Goal: Information Seeking & Learning: Compare options

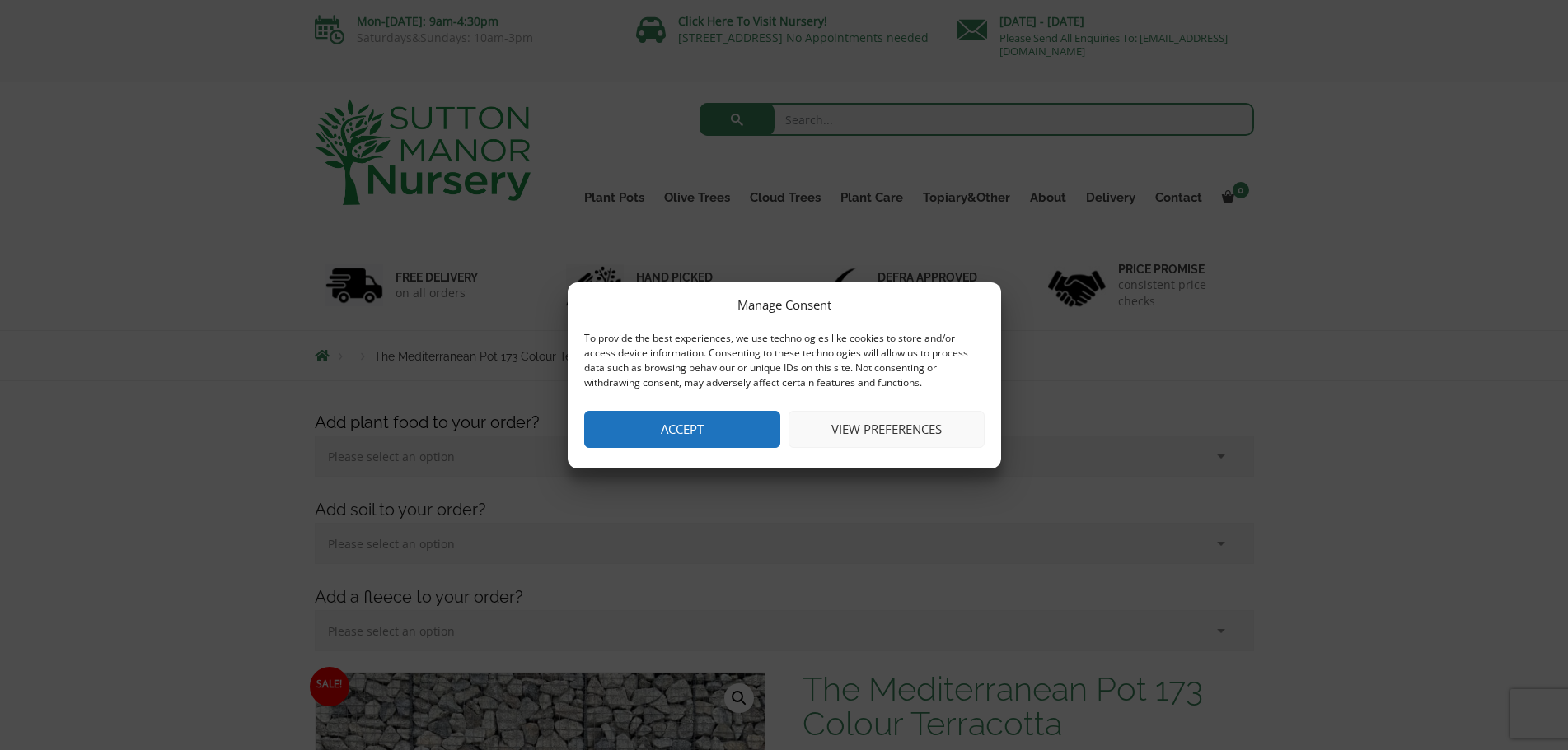
click at [694, 432] on button "Accept" at bounding box center [681, 429] width 196 height 37
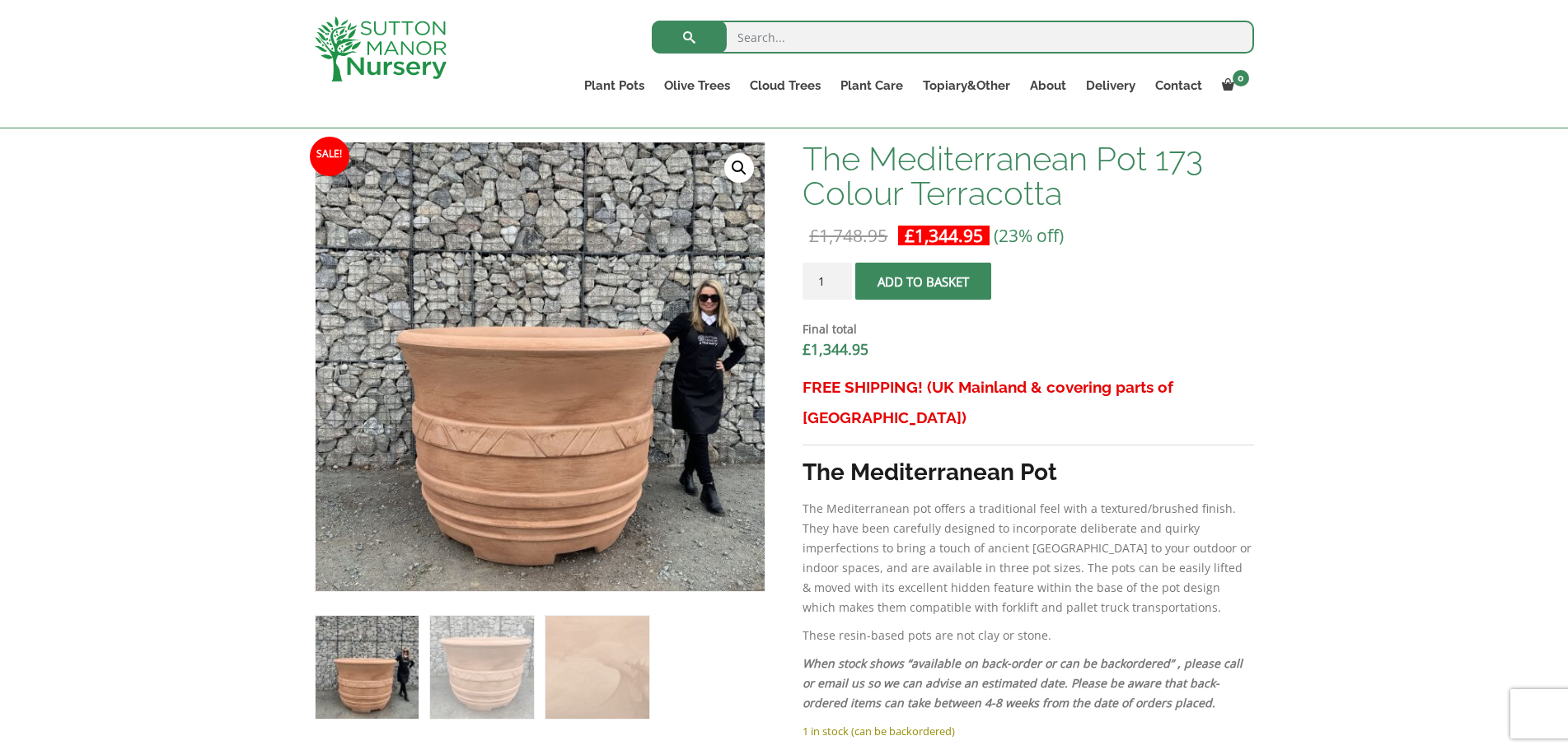
scroll to position [494, 0]
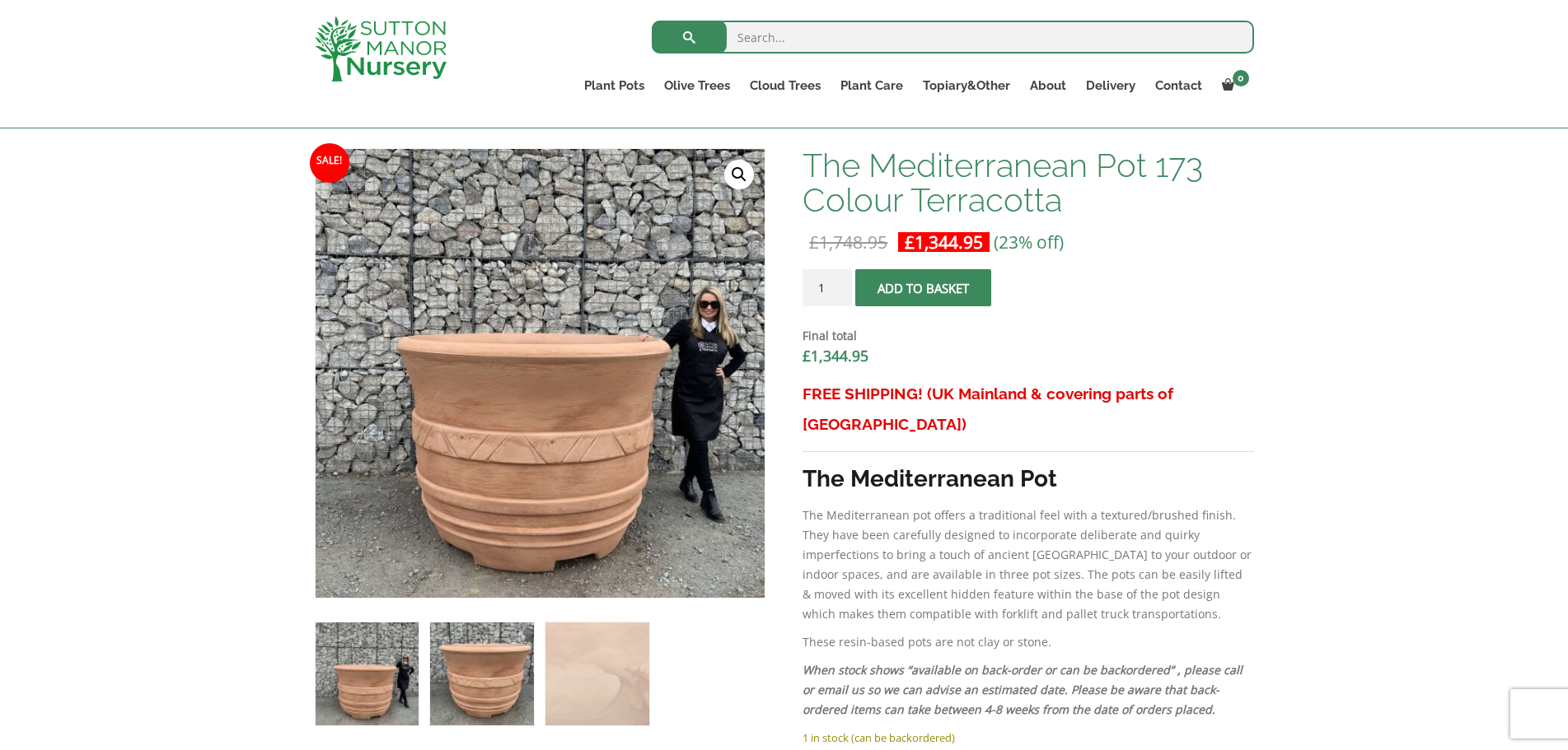
click at [502, 659] on img at bounding box center [482, 674] width 103 height 103
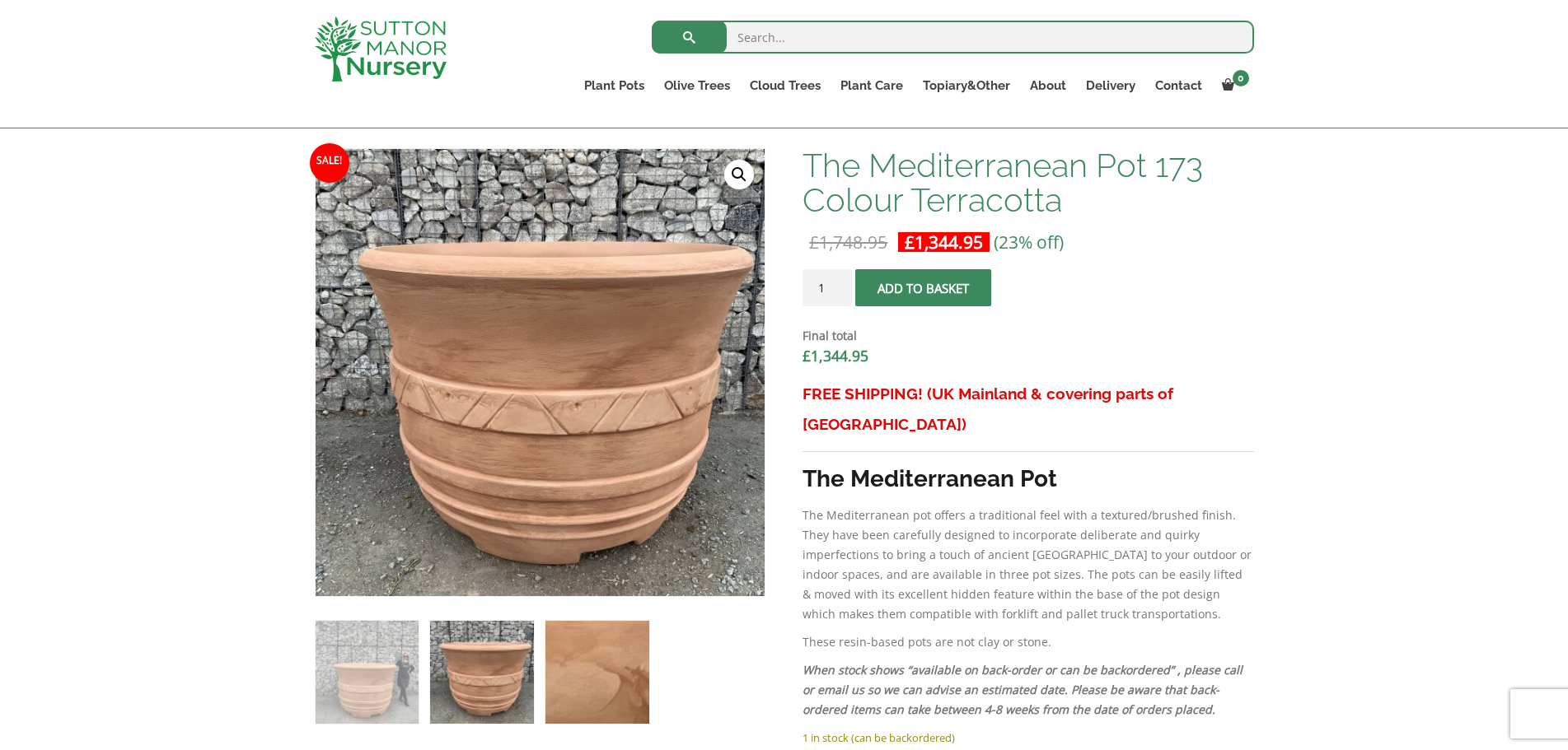
click at [614, 655] on img at bounding box center [597, 672] width 103 height 103
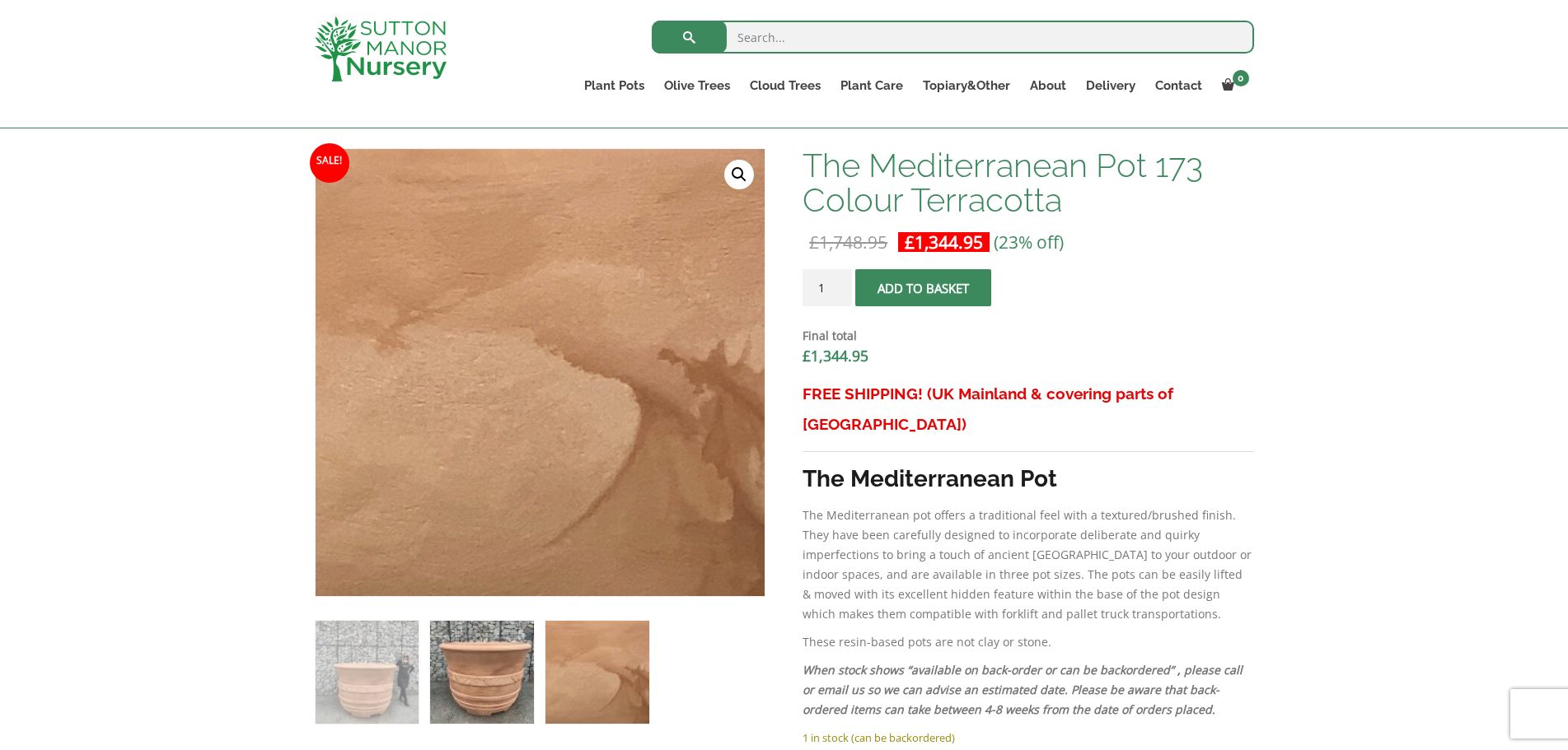
click at [456, 628] on img at bounding box center [482, 672] width 103 height 103
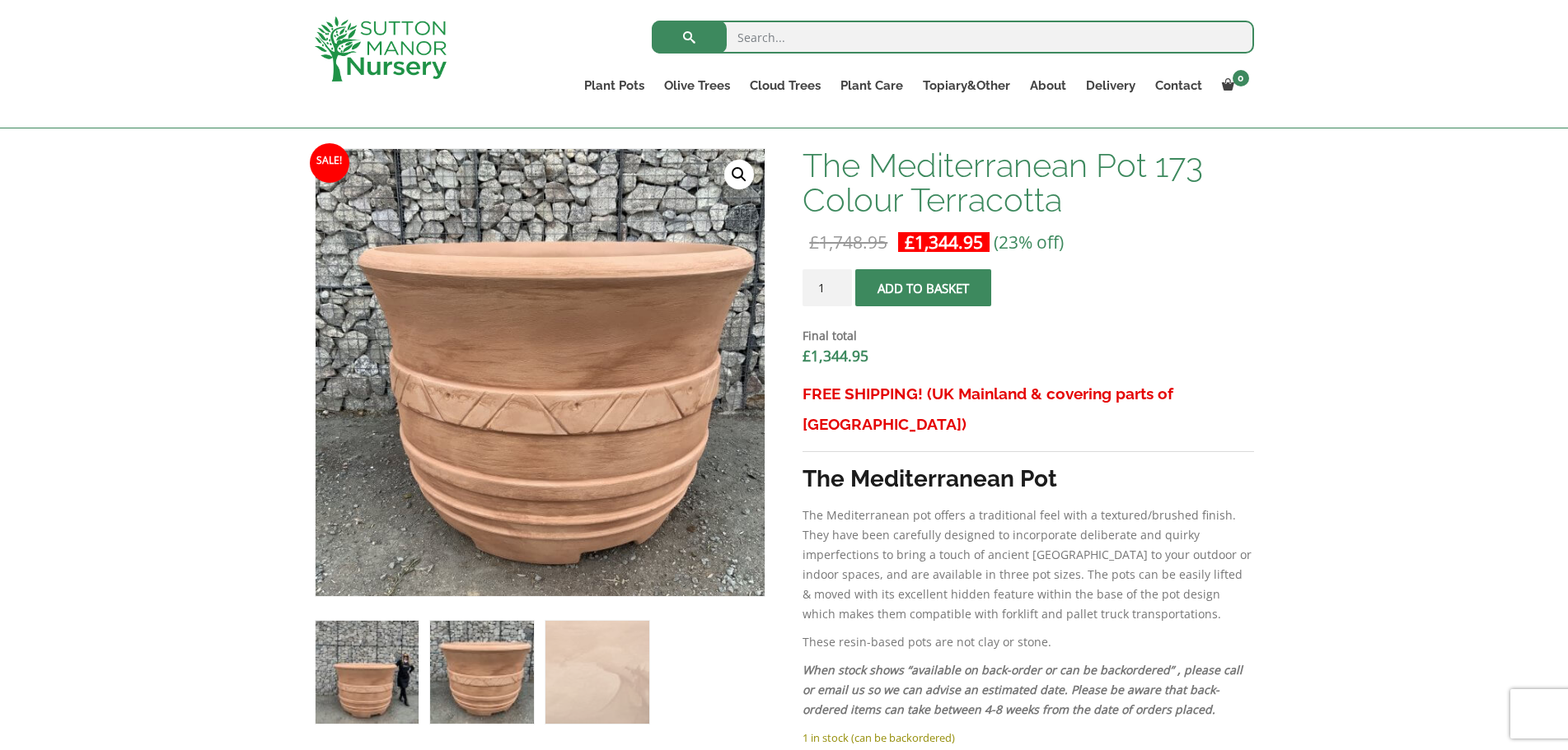
click at [407, 651] on img at bounding box center [367, 672] width 103 height 103
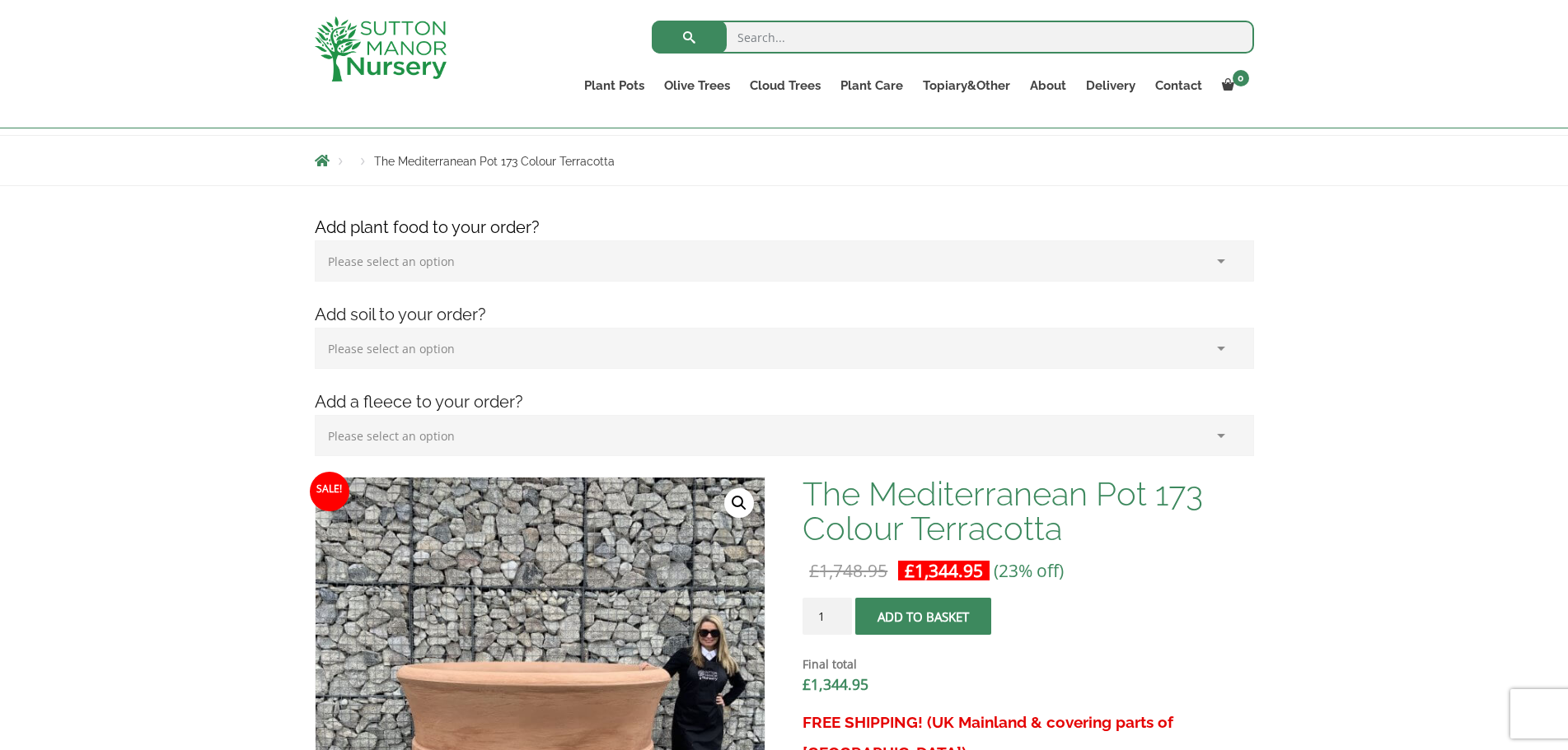
scroll to position [164, 0]
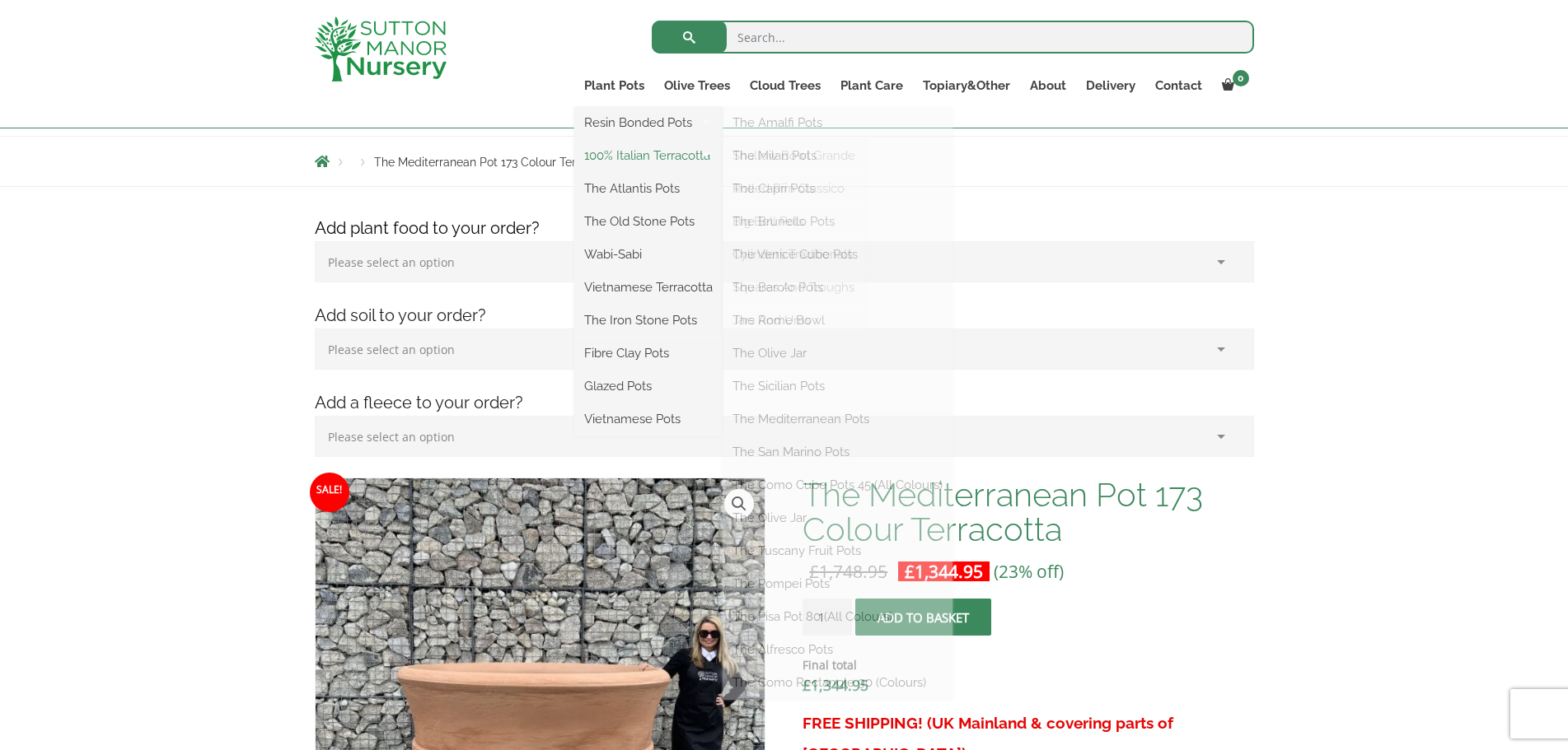
click at [601, 159] on link "100% Italian Terracotta" at bounding box center [648, 155] width 148 height 24
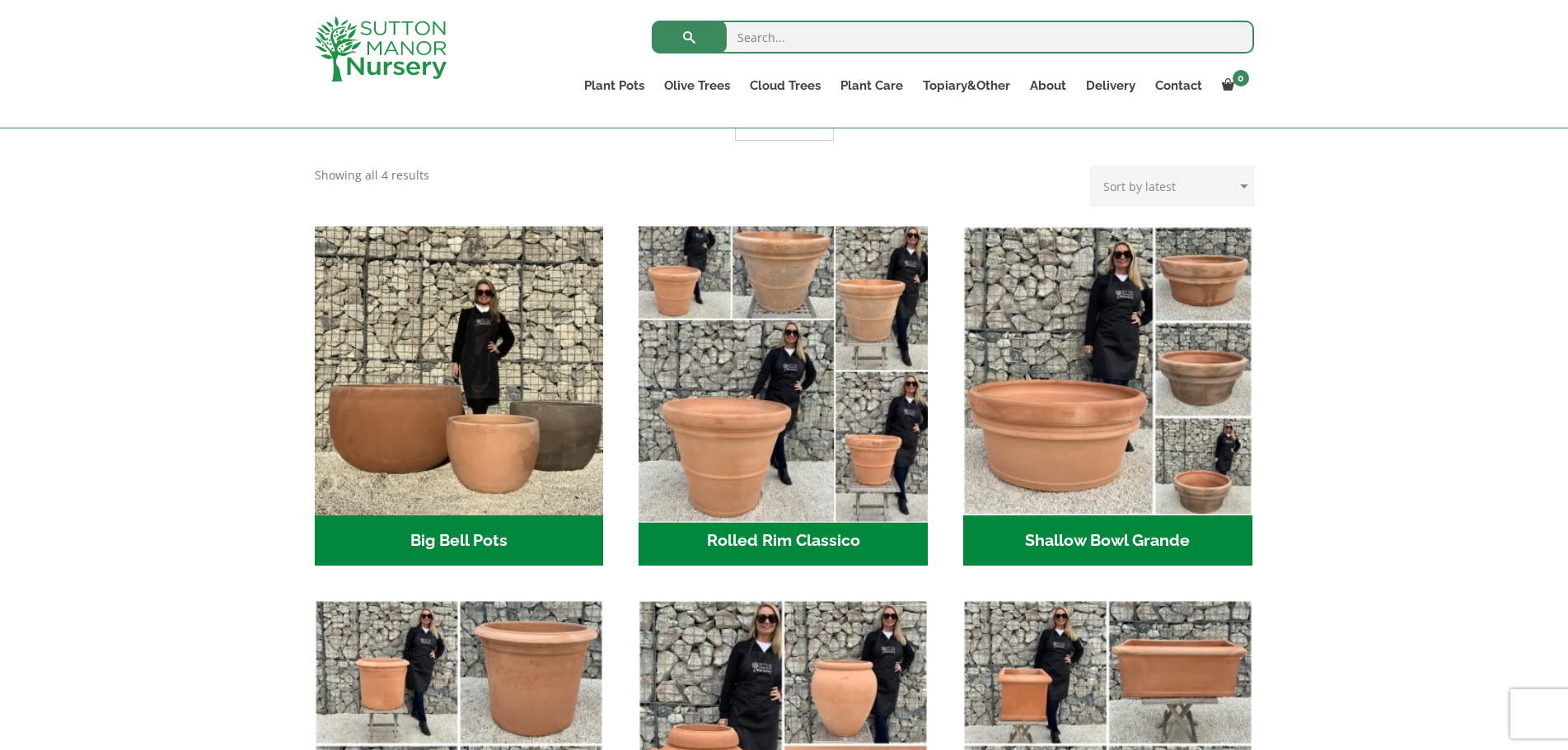
scroll to position [411, 0]
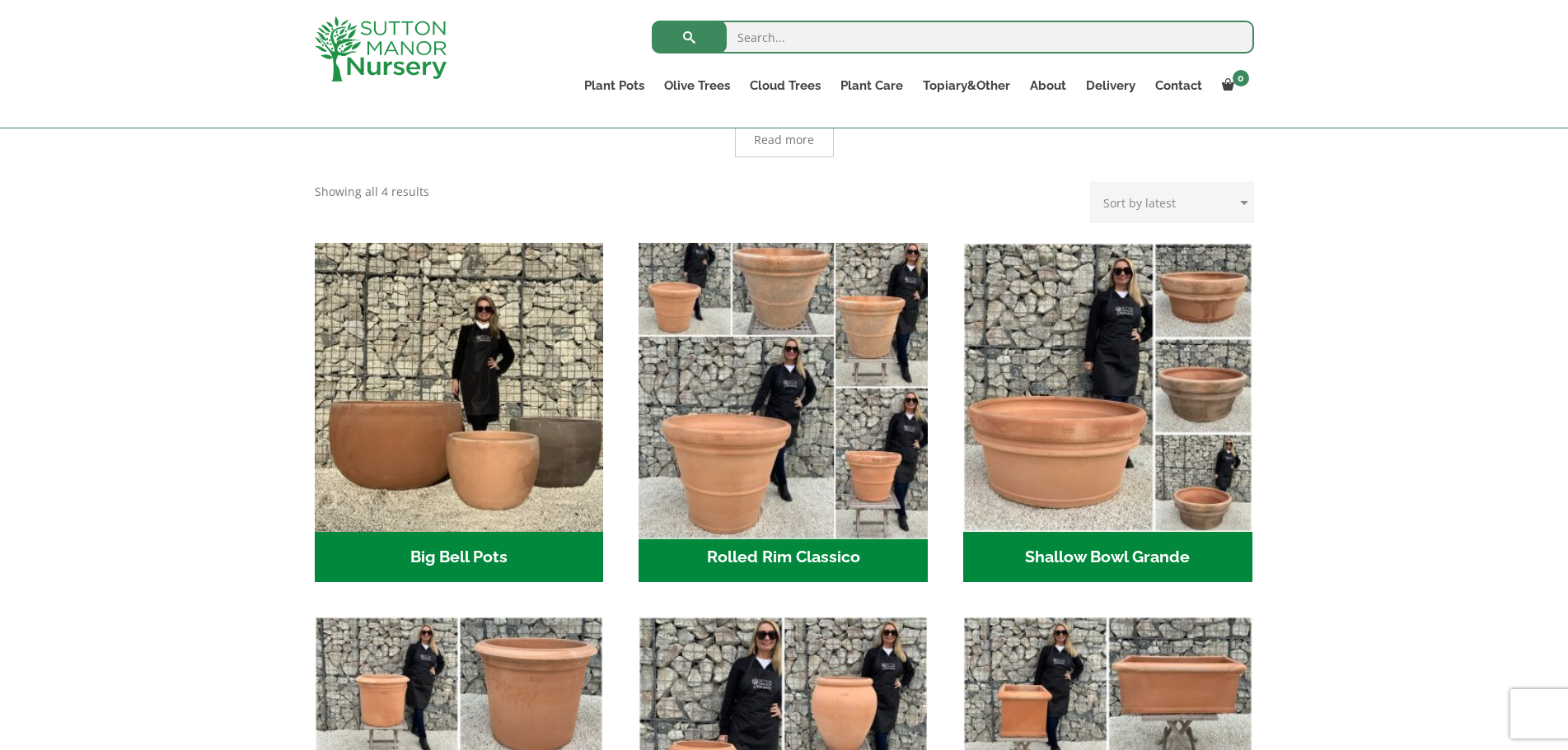
click at [734, 400] on img "Visit product category Rolled Rim Classico" at bounding box center [783, 386] width 303 height 303
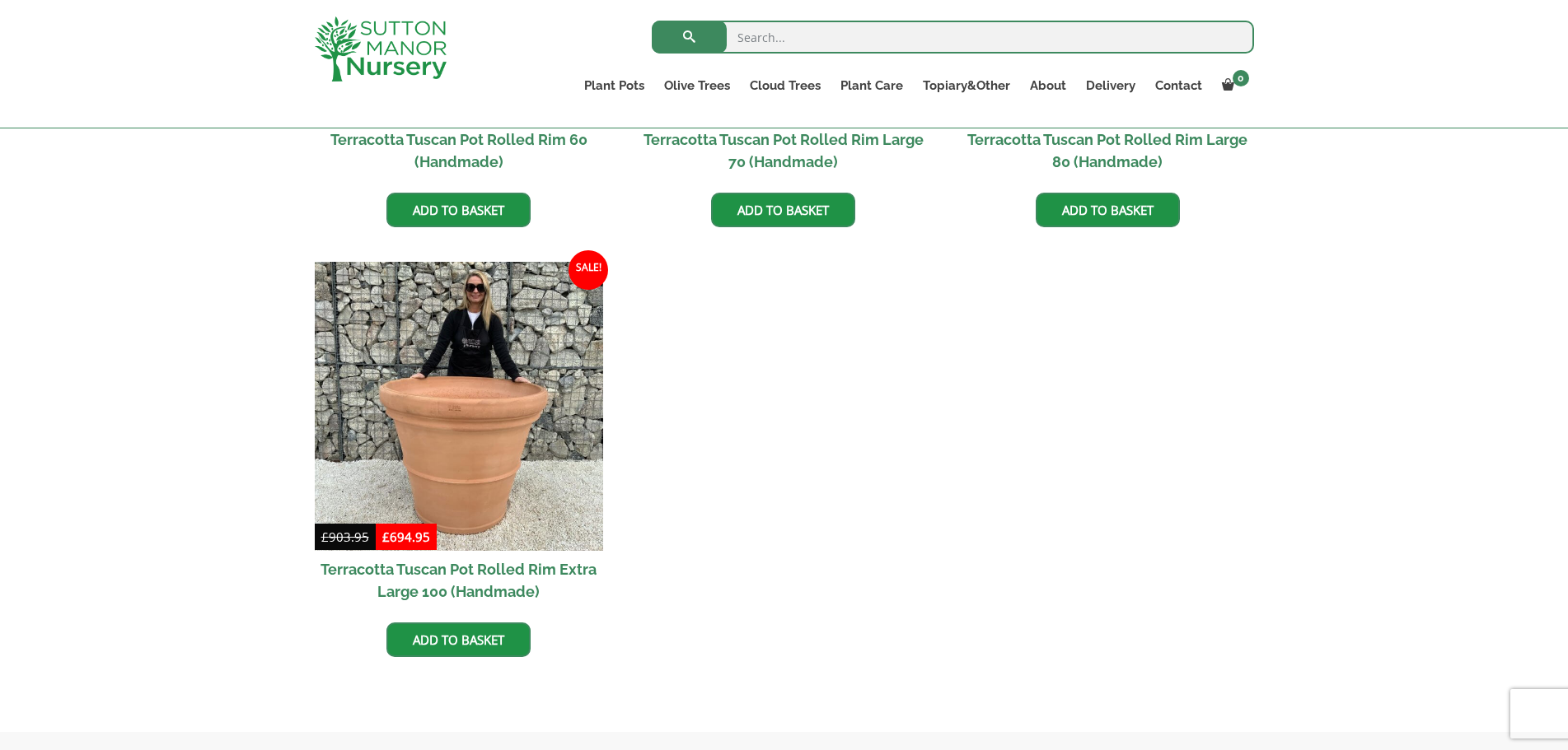
scroll to position [1564, 0]
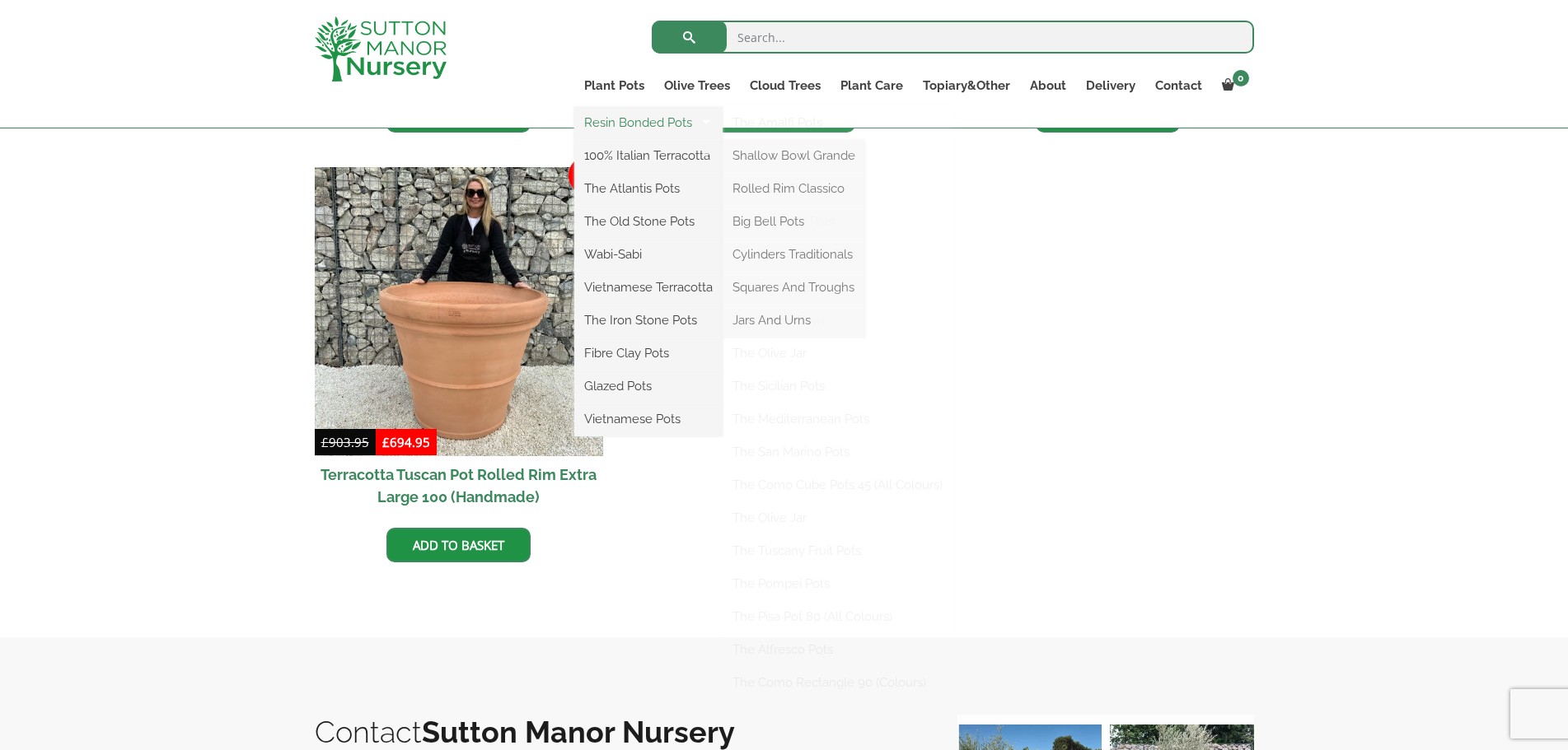
click at [638, 121] on link "Resin Bonded Pots" at bounding box center [648, 122] width 148 height 24
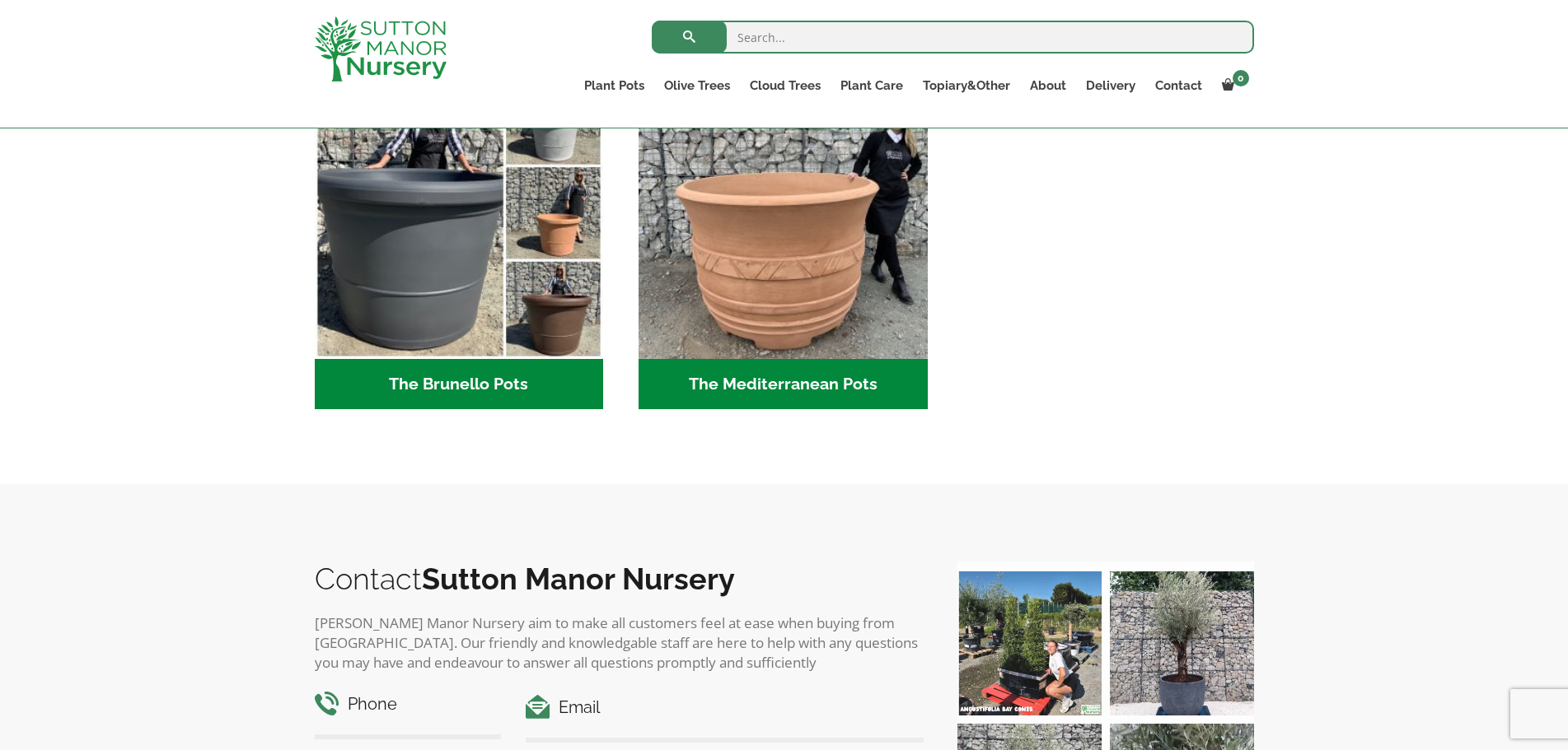
scroll to position [2387, 0]
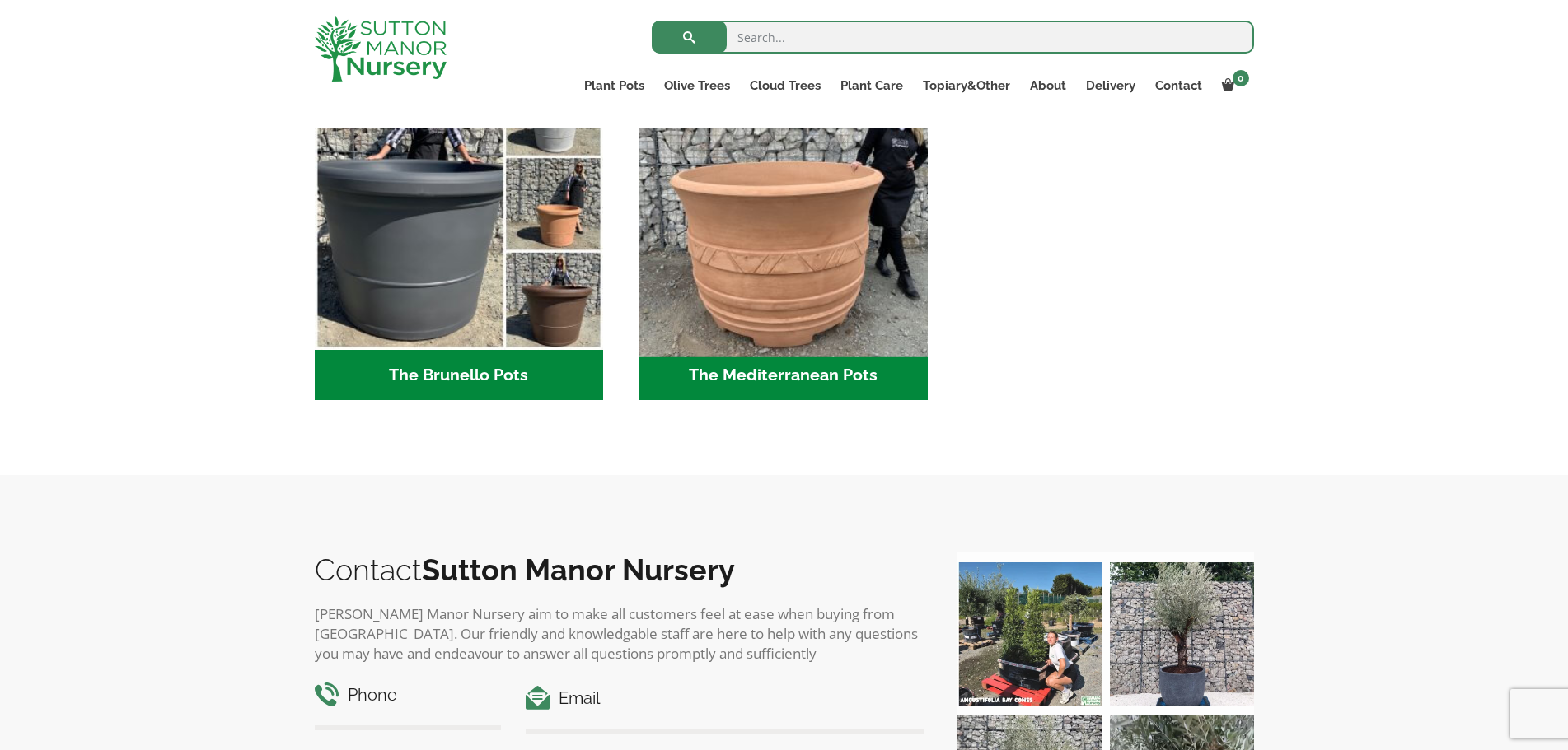
click at [748, 280] on img "Visit product category The Mediterranean Pots" at bounding box center [783, 205] width 303 height 303
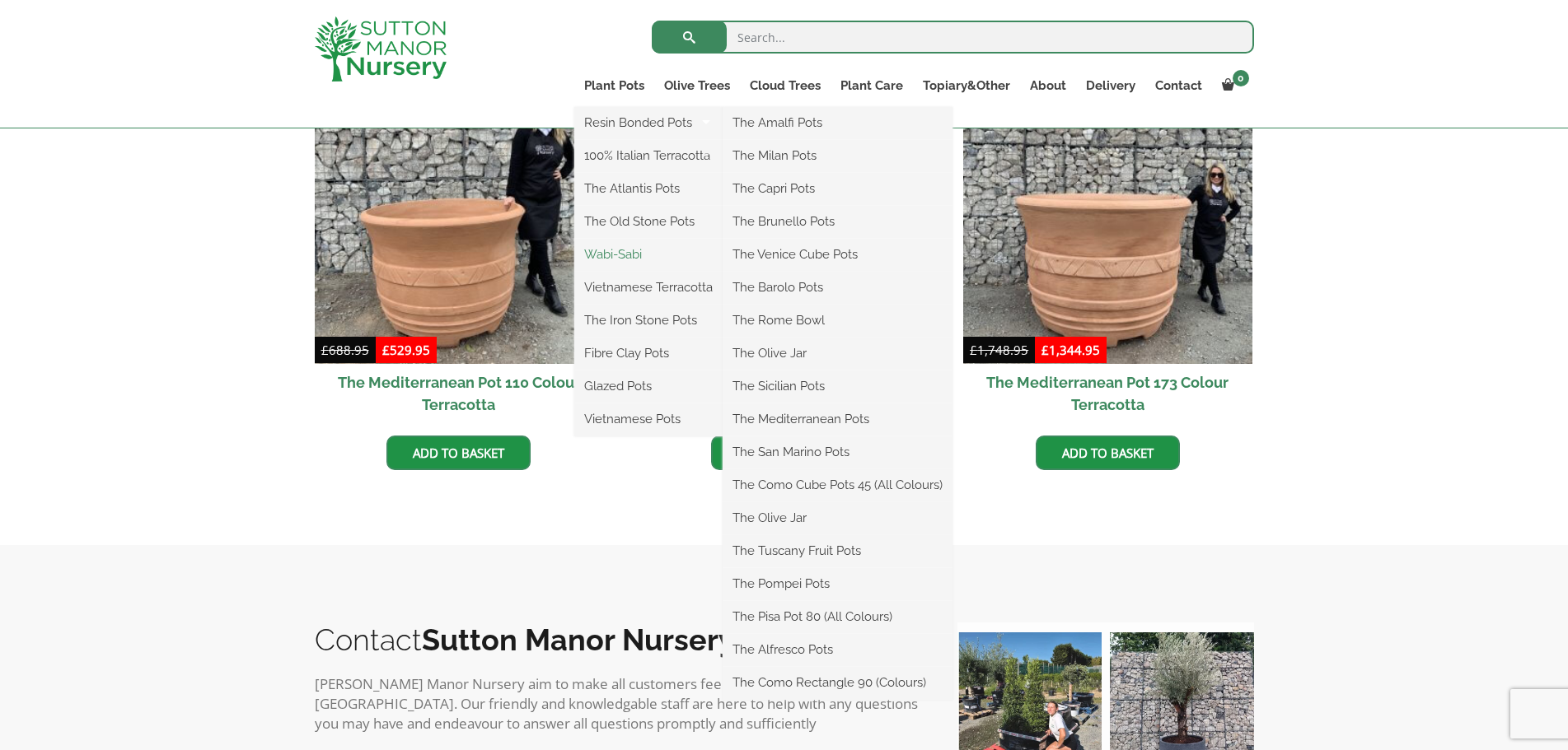
click at [629, 260] on link "Wabi-Sabi" at bounding box center [648, 254] width 148 height 24
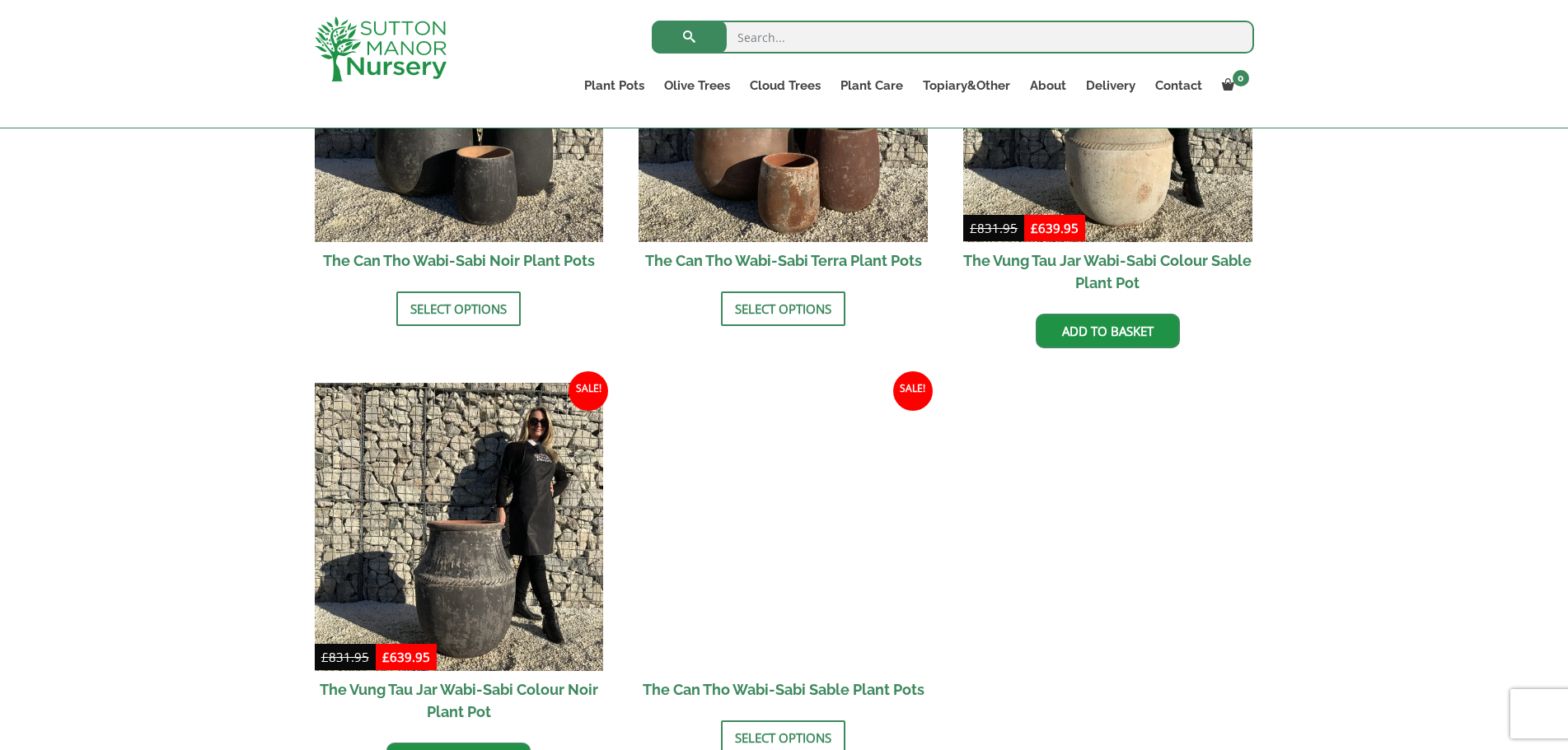
scroll to position [1894, 0]
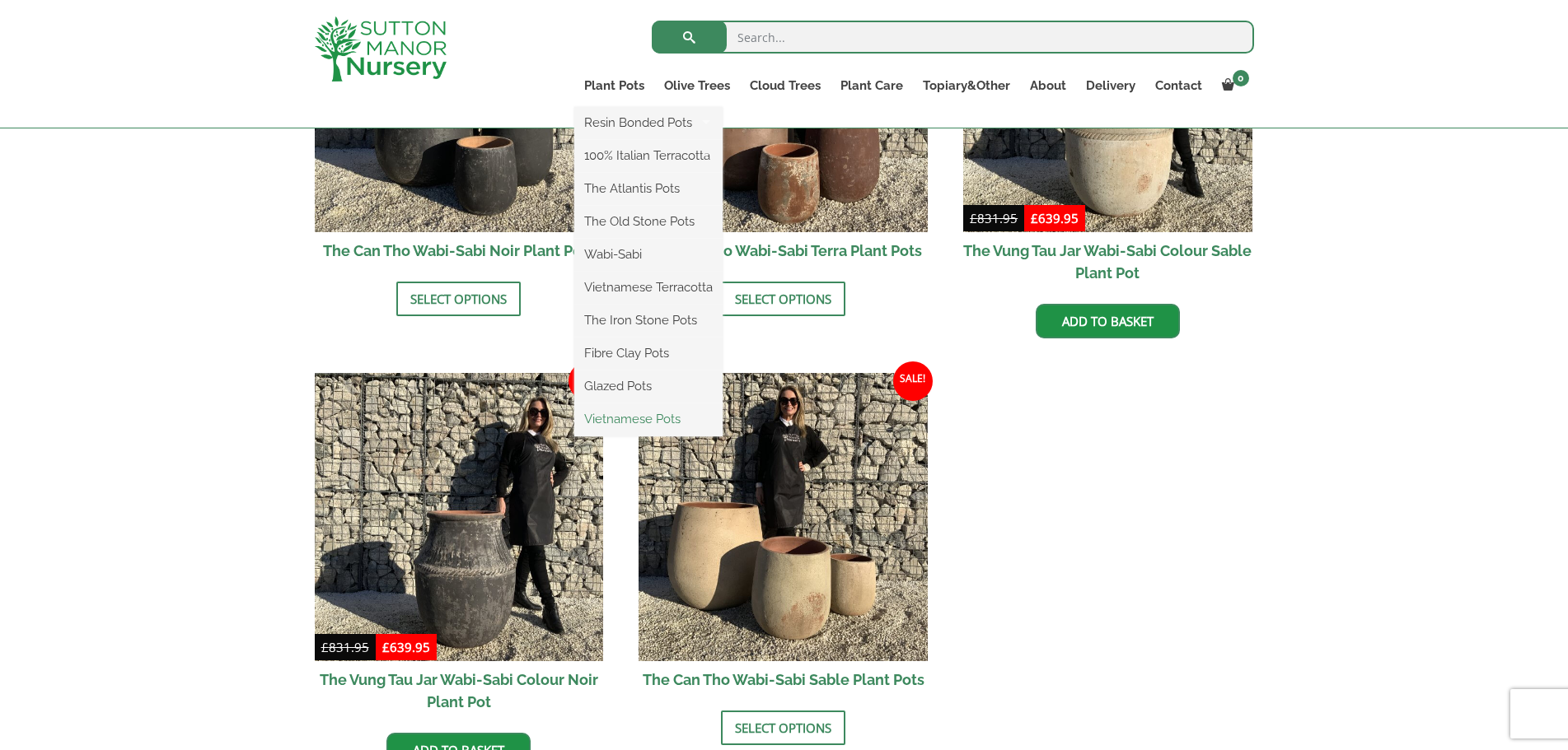
click at [644, 426] on link "Vietnamese Pots" at bounding box center [648, 418] width 148 height 24
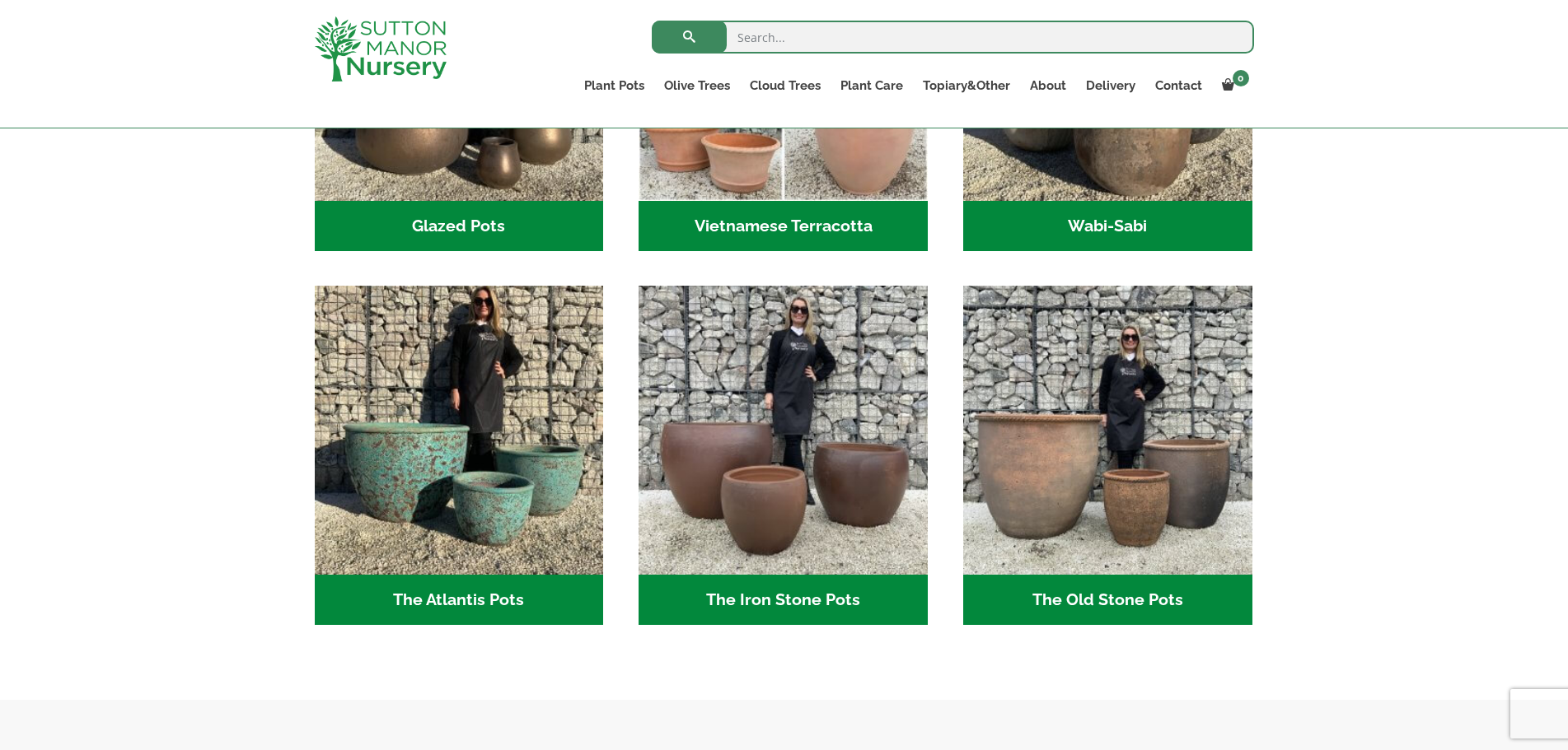
scroll to position [711, 0]
